Goal: Find specific page/section: Find specific page/section

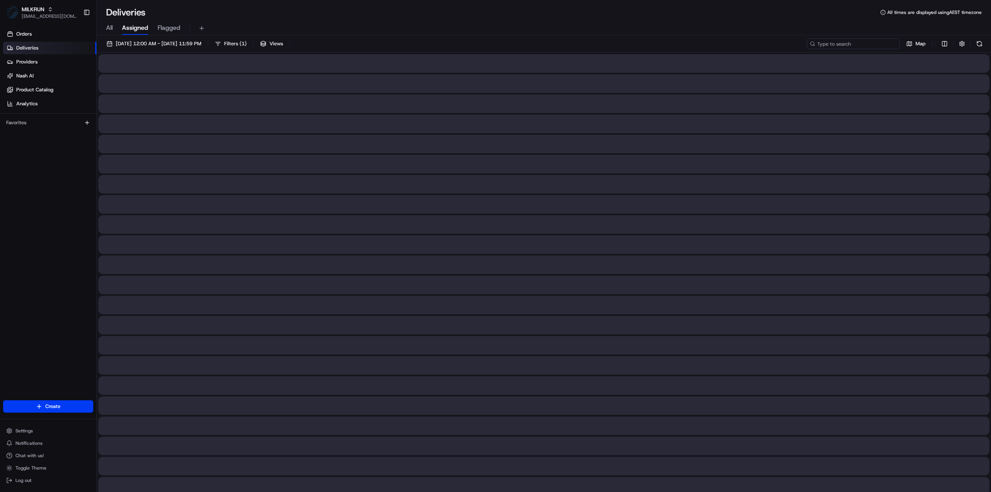
click at [874, 44] on input at bounding box center [853, 43] width 93 height 11
paste input "cc7e3092-0f16-402f-8c95-e8f238ac371c"
type input "cc7e3092-0f16-402f-8c95-e8f238ac371c"
click at [188, 38] on button "[DATE] 12:00 AM - [DATE] 11:59 PM" at bounding box center [154, 43] width 102 height 11
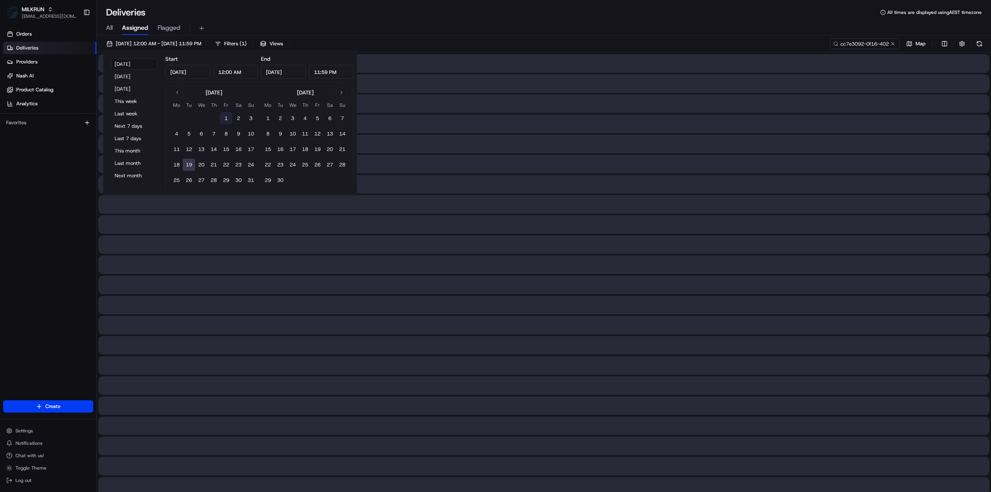
click at [227, 117] on button "1" at bounding box center [226, 118] width 12 height 12
type input "[DATE]"
click at [227, 117] on button "1" at bounding box center [226, 118] width 12 height 12
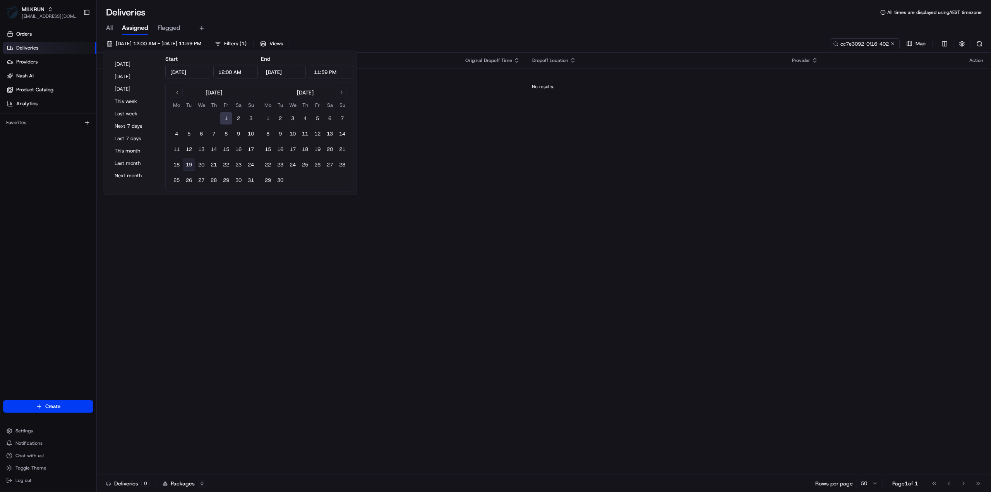
click at [191, 165] on button "19" at bounding box center [189, 165] width 12 height 12
type input "[DATE]"
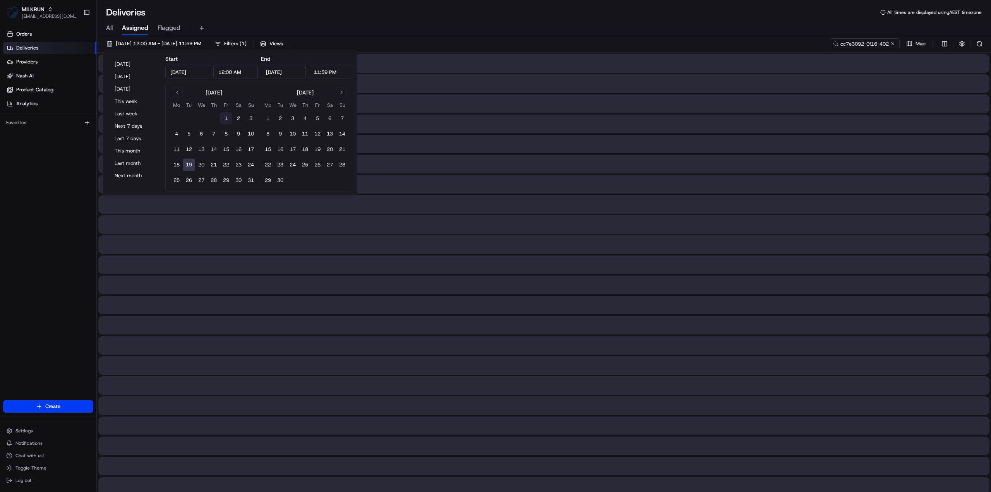
click at [224, 118] on button "1" at bounding box center [226, 118] width 12 height 12
click at [190, 162] on button "19" at bounding box center [189, 165] width 12 height 12
click at [227, 117] on button "1" at bounding box center [226, 118] width 12 height 12
type input "Aug 1, 2025"
click at [227, 117] on button "1" at bounding box center [226, 118] width 12 height 12
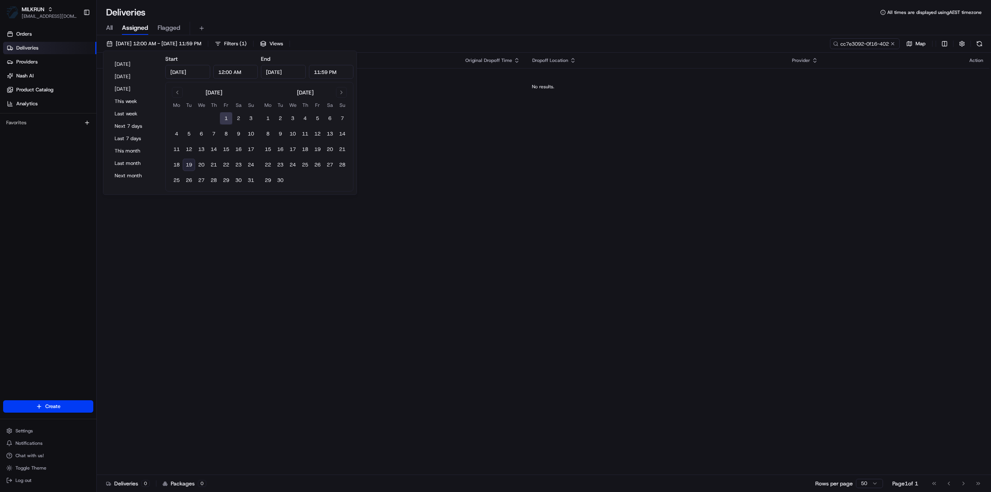
click at [226, 118] on button "1" at bounding box center [226, 118] width 12 height 12
click at [189, 165] on button "19" at bounding box center [189, 165] width 12 height 12
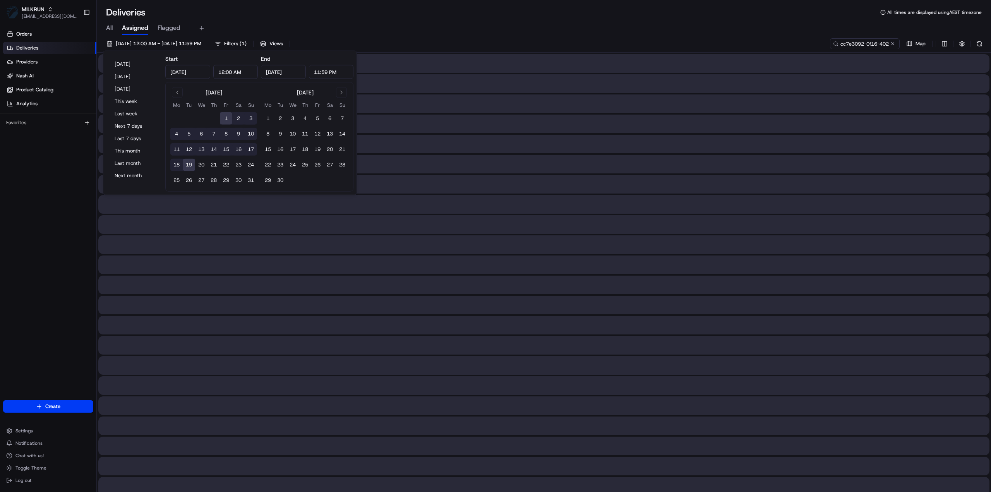
type input "Aug 19, 2025"
click at [483, 33] on div "All Assigned Flagged" at bounding box center [544, 29] width 894 height 14
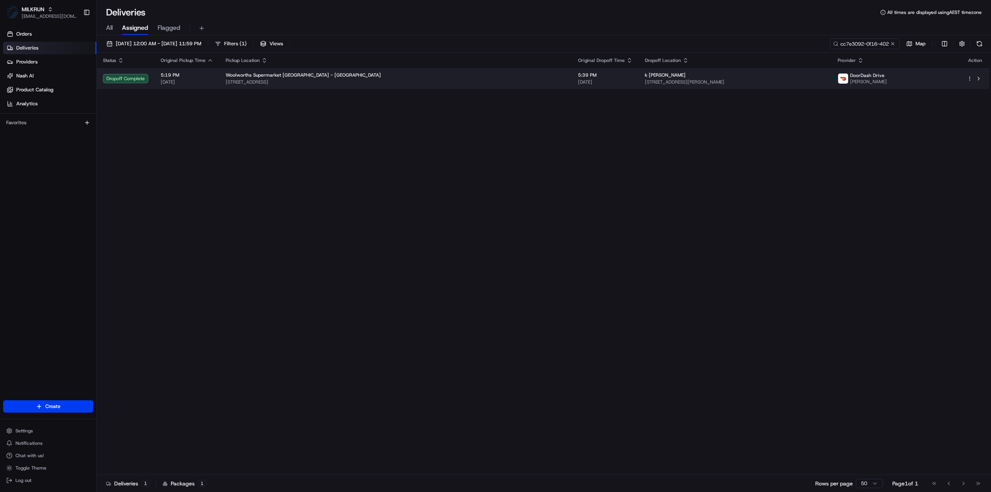
click at [578, 79] on span "18/08/2025" at bounding box center [605, 82] width 55 height 6
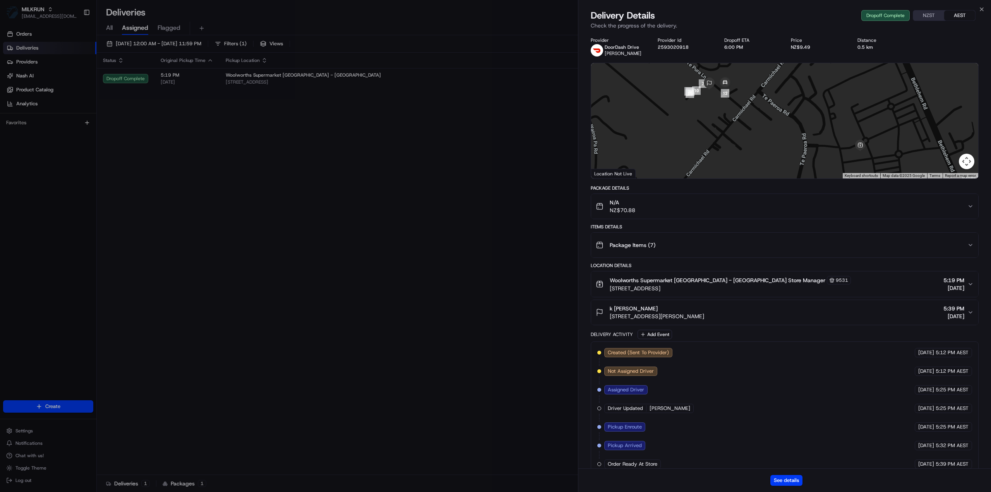
click at [790, 474] on div "See details" at bounding box center [784, 480] width 413 height 24
click at [789, 479] on button "See details" at bounding box center [787, 480] width 32 height 11
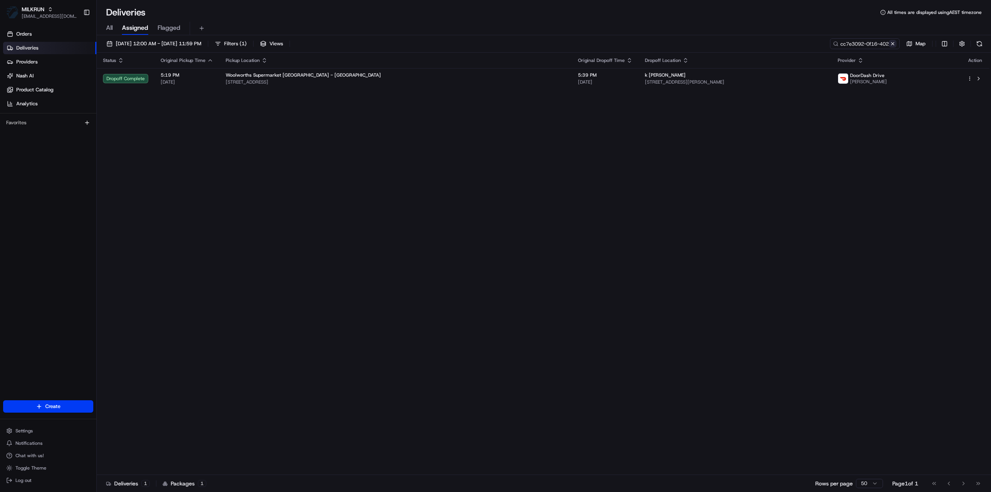
click at [895, 45] on button at bounding box center [893, 44] width 8 height 8
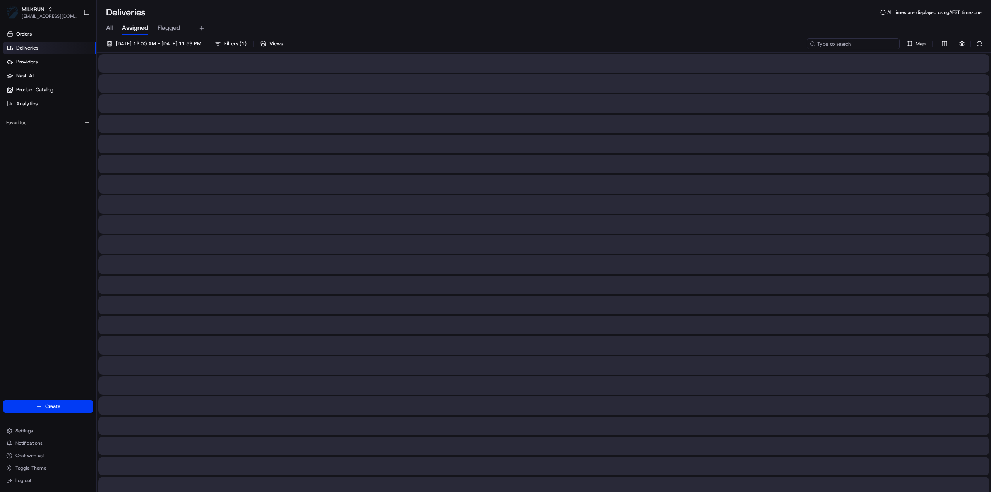
click at [861, 41] on input at bounding box center [853, 43] width 93 height 11
paste input "1a454a52-178f-485a-9e6f-274bc9e497c1"
type input "1a454a52-178f-485a-9e6f-274bc9e497c1"
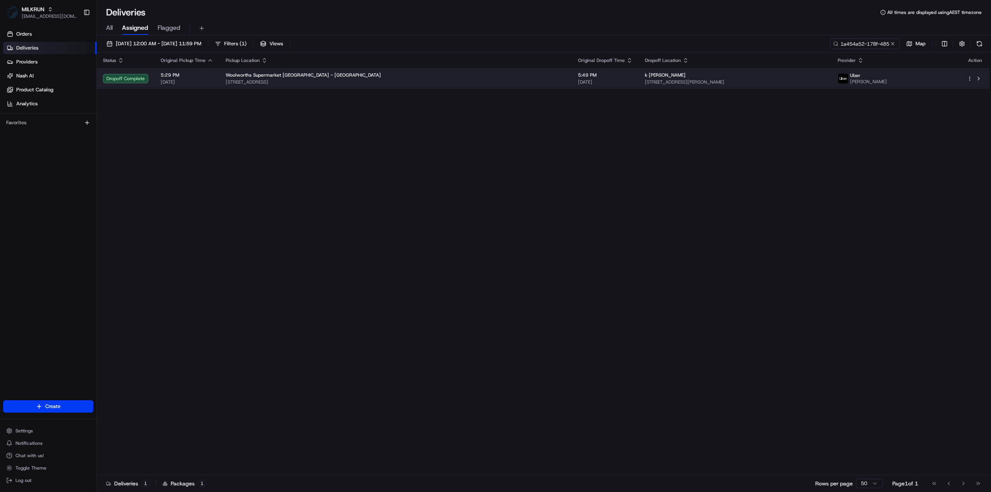
click at [743, 83] on span "[STREET_ADDRESS][PERSON_NAME]" at bounding box center [735, 82] width 180 height 6
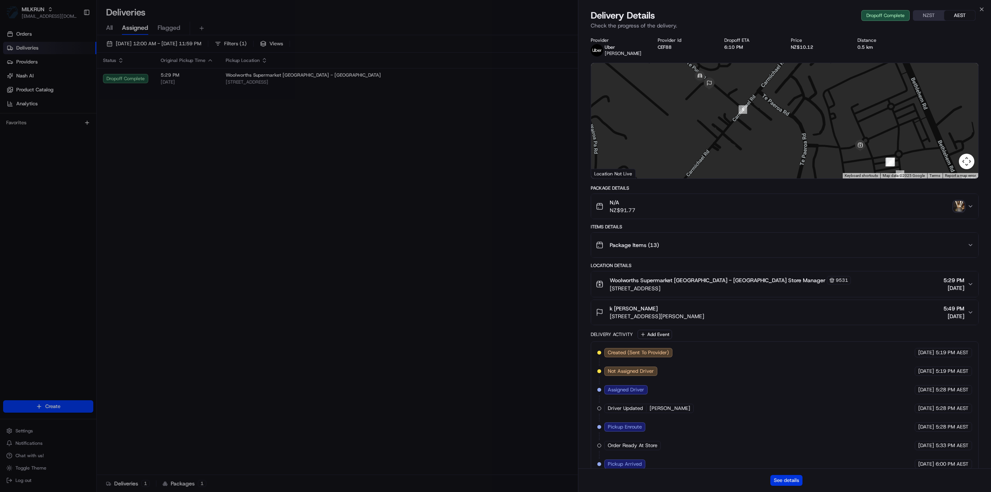
click at [791, 477] on button "See details" at bounding box center [787, 480] width 32 height 11
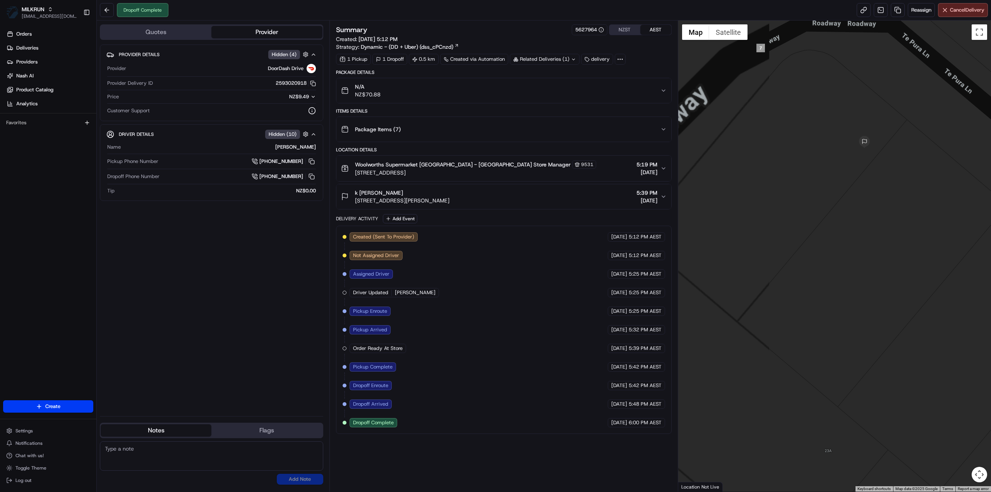
drag, startPoint x: 748, startPoint y: 223, endPoint x: 880, endPoint y: 221, distance: 131.3
click at [880, 221] on div at bounding box center [834, 256] width 313 height 471
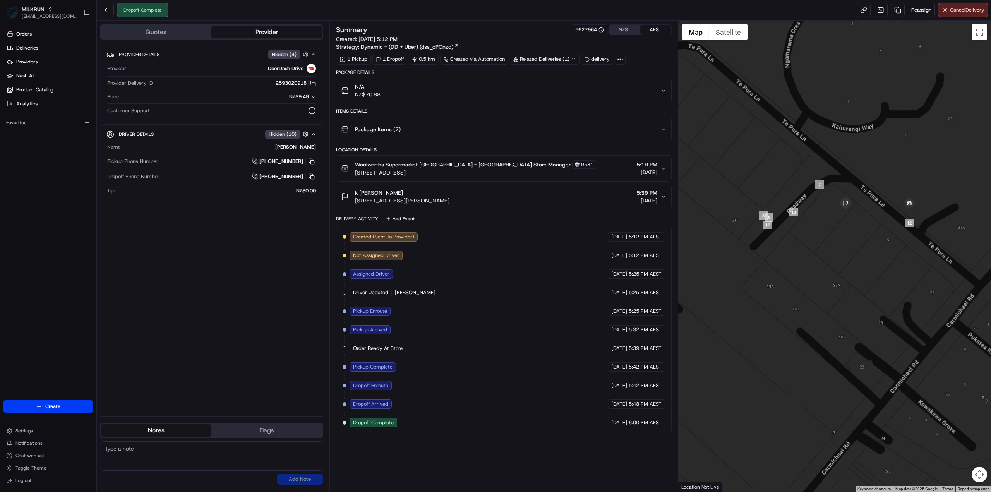
drag, startPoint x: 929, startPoint y: 283, endPoint x: 889, endPoint y: 268, distance: 42.1
click at [889, 268] on div at bounding box center [834, 256] width 313 height 471
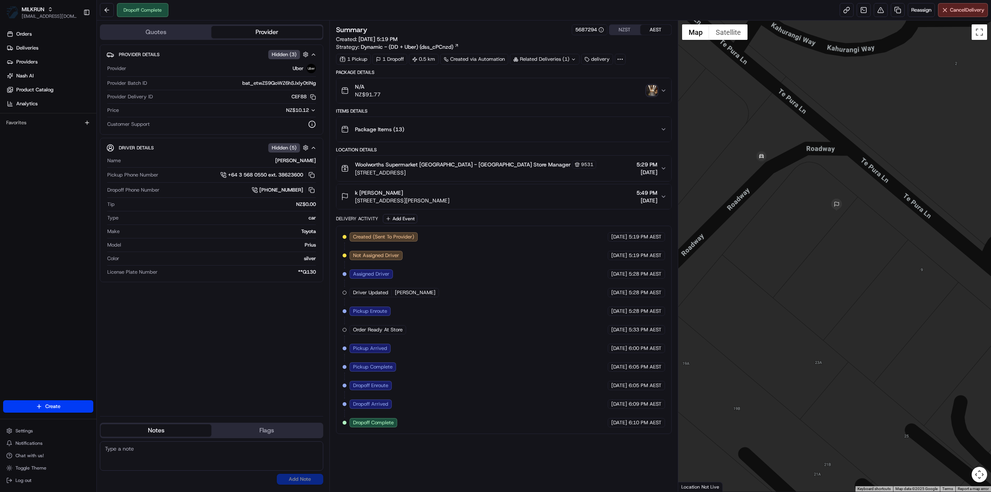
drag, startPoint x: 854, startPoint y: 243, endPoint x: 902, endPoint y: 237, distance: 48.0
click at [902, 237] on div at bounding box center [834, 256] width 313 height 471
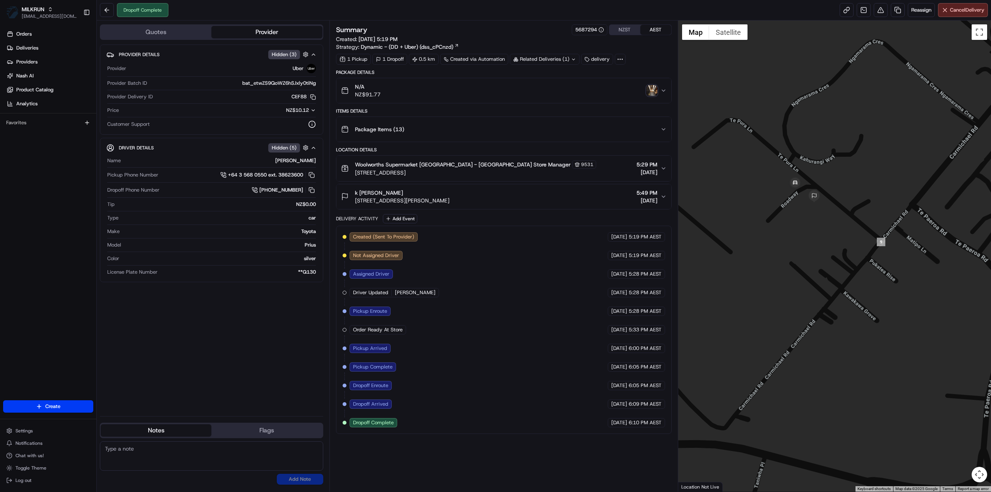
drag, startPoint x: 920, startPoint y: 261, endPoint x: 825, endPoint y: 230, distance: 99.9
